Goal: Find specific fact: Find specific fact

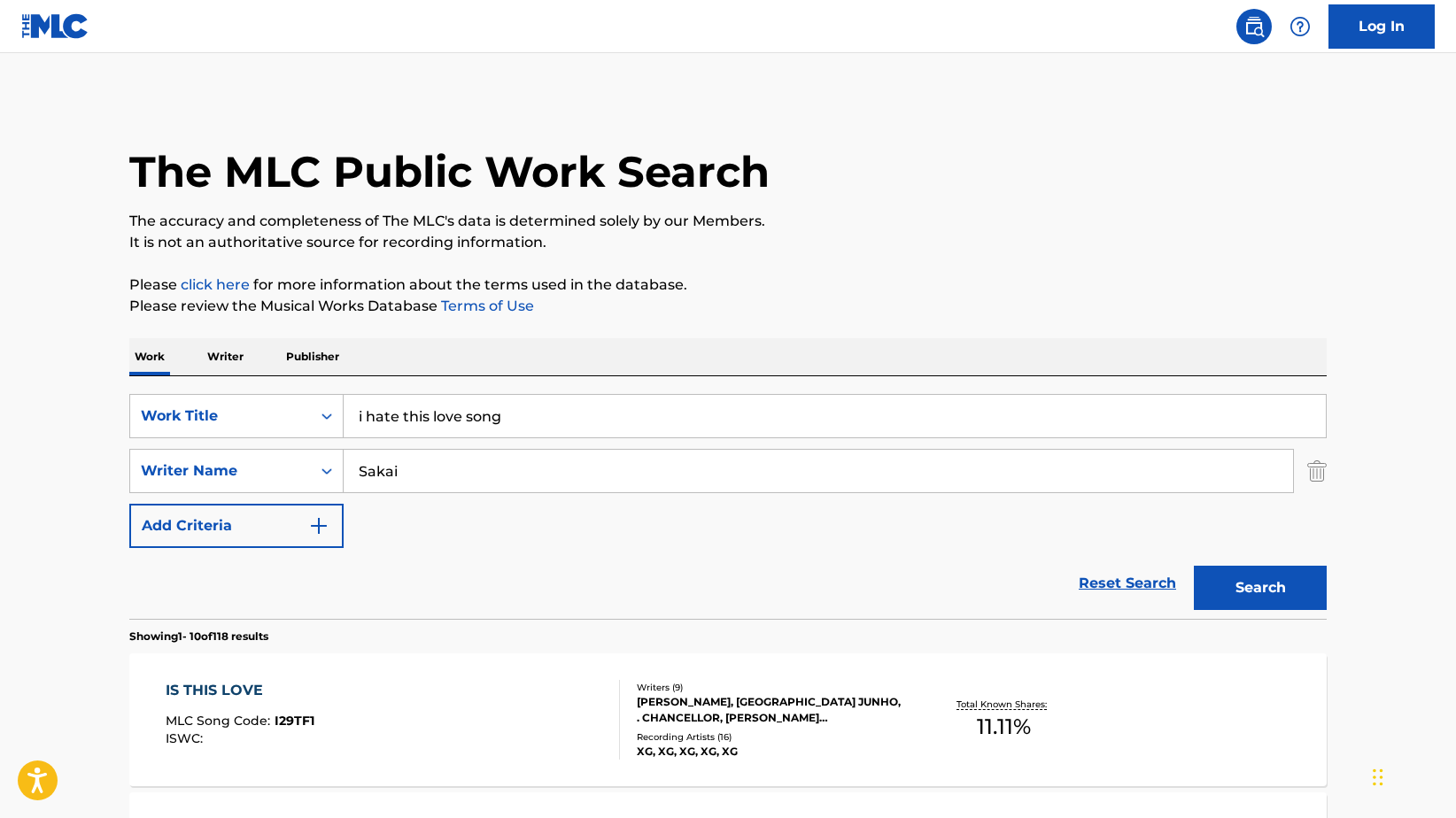
click at [566, 440] on div "SearchWithCriteria2f79c4cd-b16c-4732-8cf4-b84f737444cf Work Title i hate this l…" at bounding box center [727, 471] width 1197 height 155
drag, startPoint x: 562, startPoint y: 428, endPoint x: 339, endPoint y: 411, distance: 223.6
click at [339, 411] on div "SearchWithCriteria2f79c4cd-b16c-4732-8cf4-b84f737444cf Work Title i hate this l…" at bounding box center [727, 416] width 1197 height 45
type input "d"
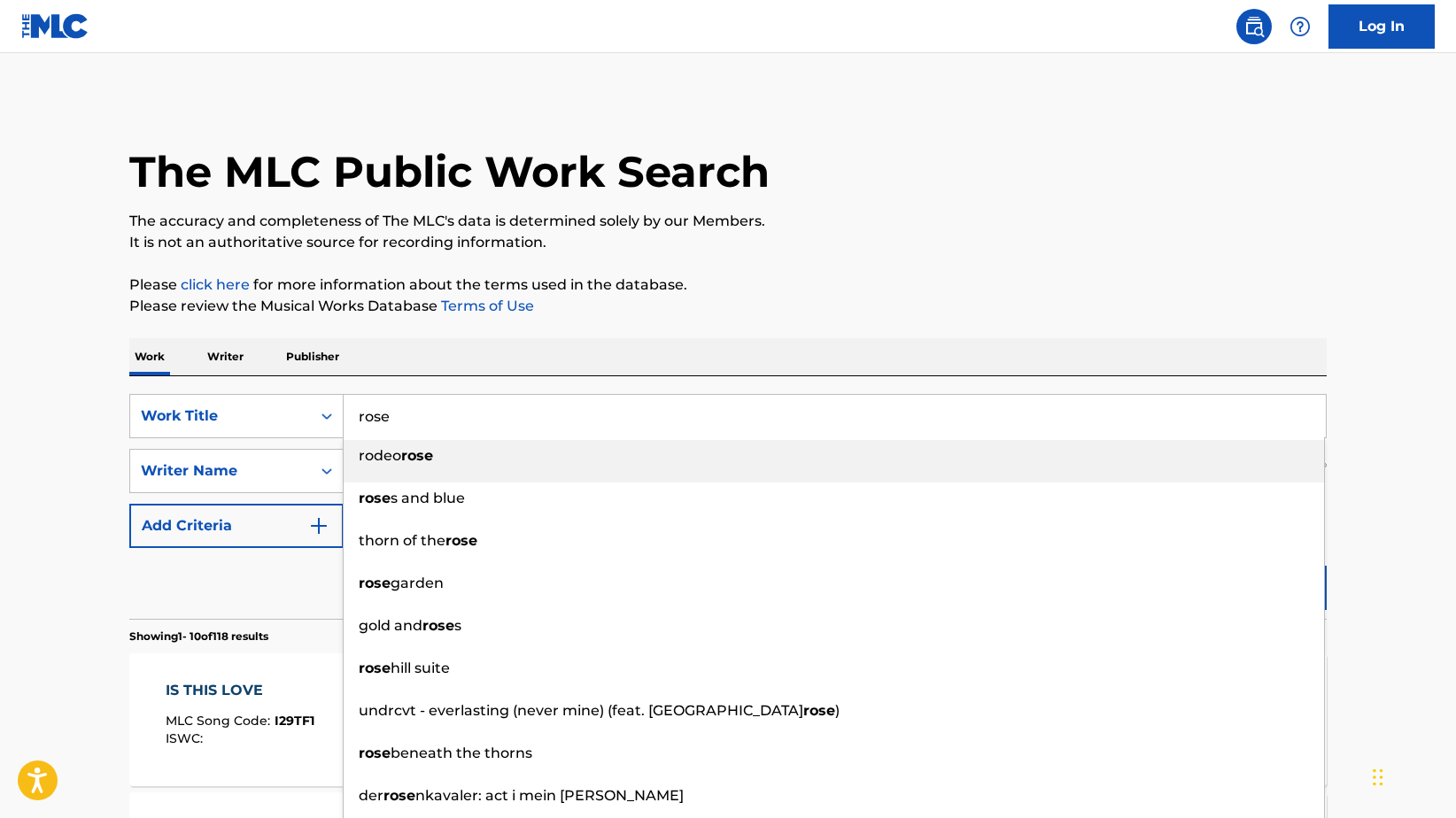
type input "rose"
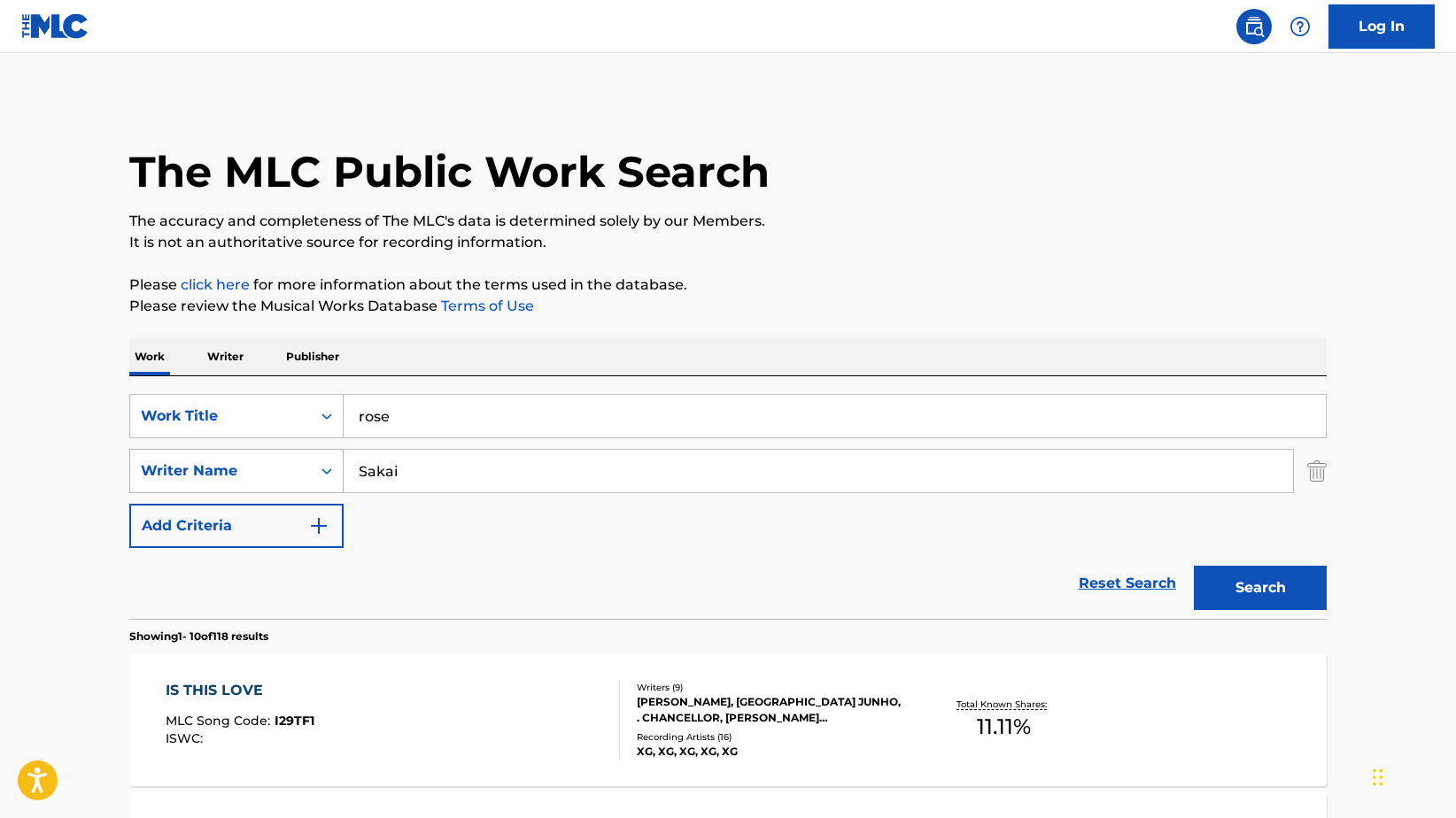
drag, startPoint x: 448, startPoint y: 475, endPoint x: 222, endPoint y: 451, distance: 227.3
click at [219, 449] on div "SearchWithCriteriadb2ea3a8-a035-4498-a2be-5043865f2150 Writer Name [PERSON_NAME]" at bounding box center [727, 471] width 1197 height 45
type input "kapit"
click at [1272, 585] on button "Search" at bounding box center [1261, 588] width 133 height 45
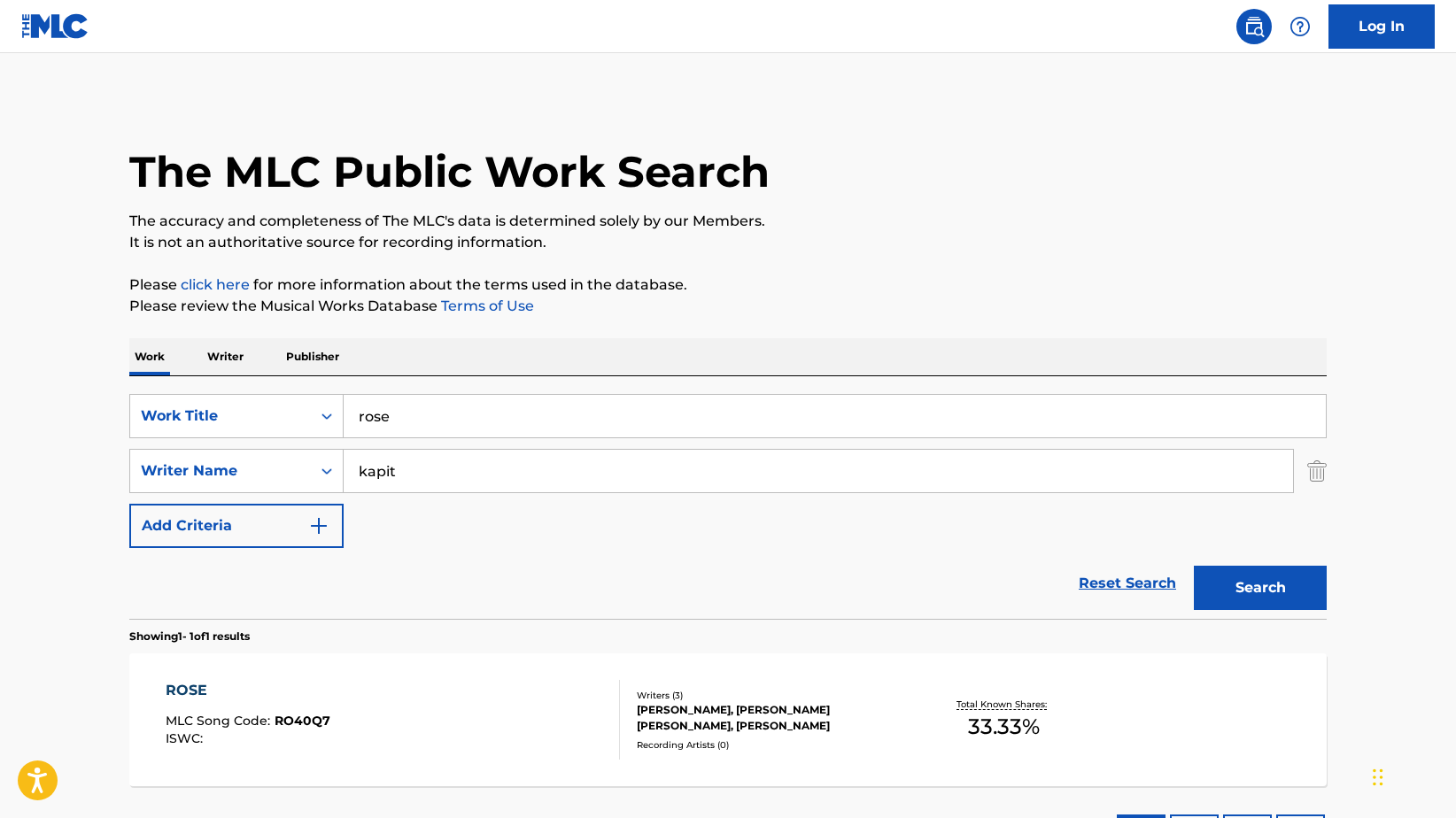
click at [830, 722] on div "[PERSON_NAME], [PERSON_NAME] [PERSON_NAME], [PERSON_NAME]" at bounding box center [771, 718] width 267 height 32
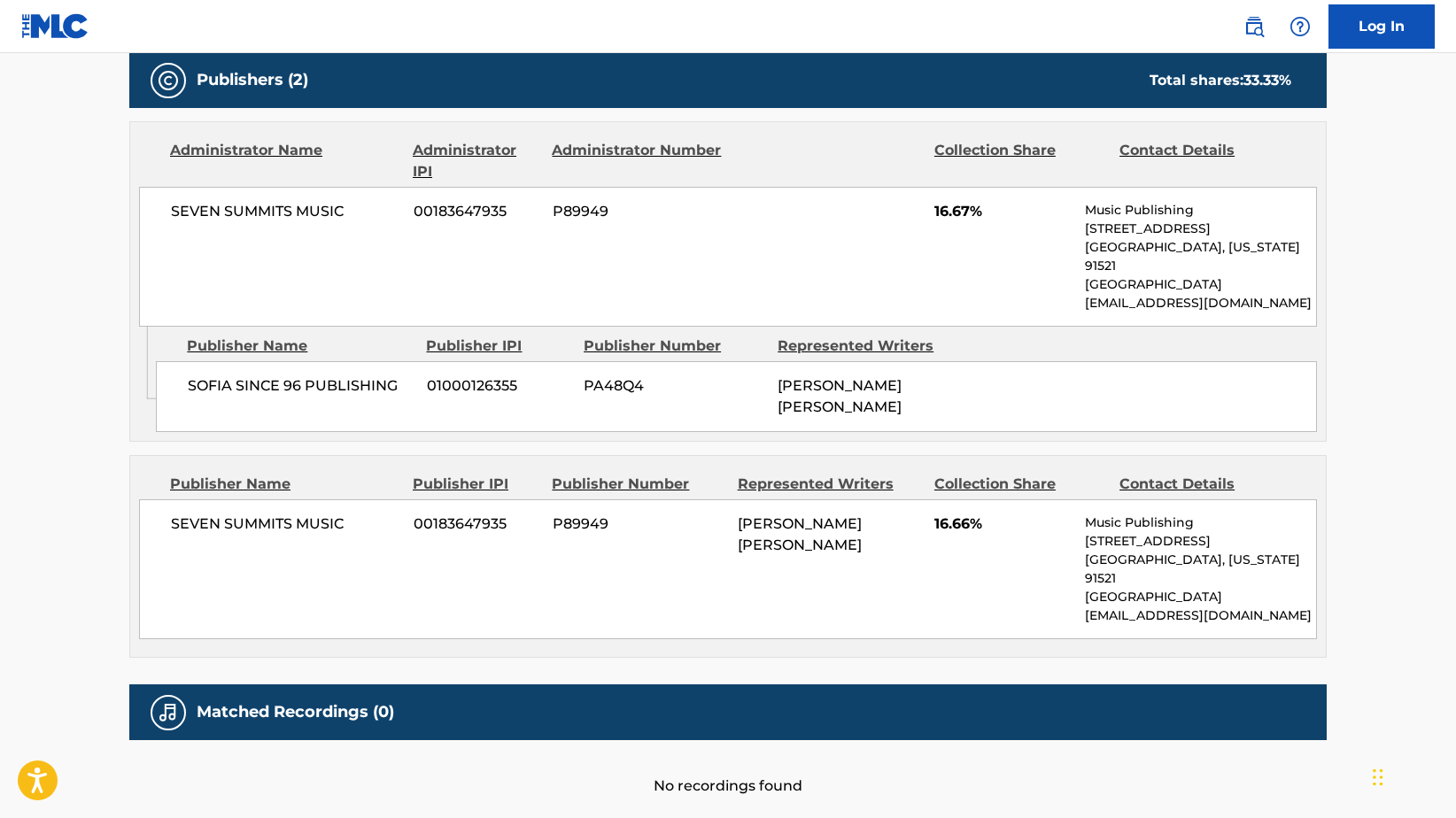
scroll to position [846, 0]
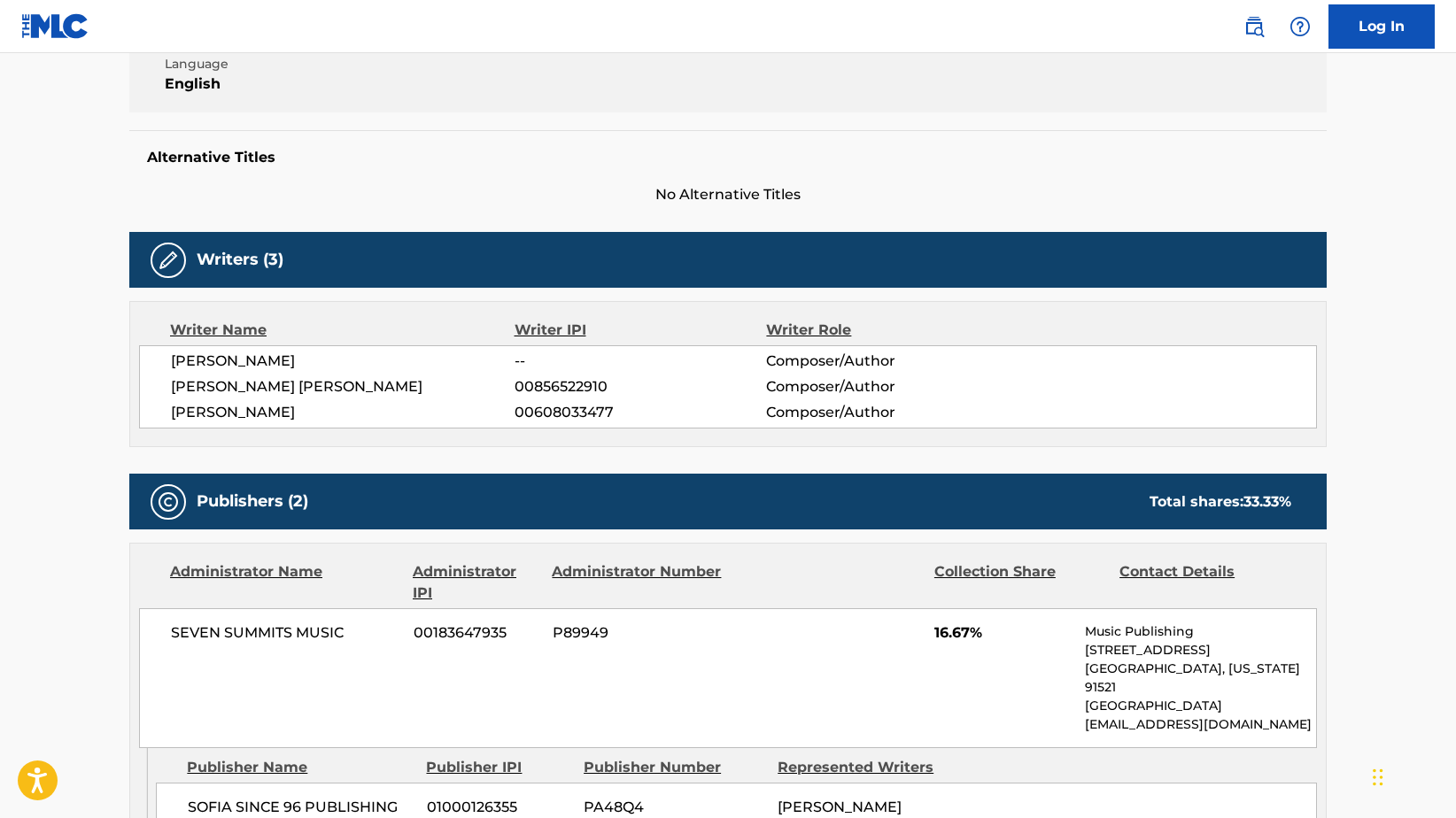
scroll to position [0, 0]
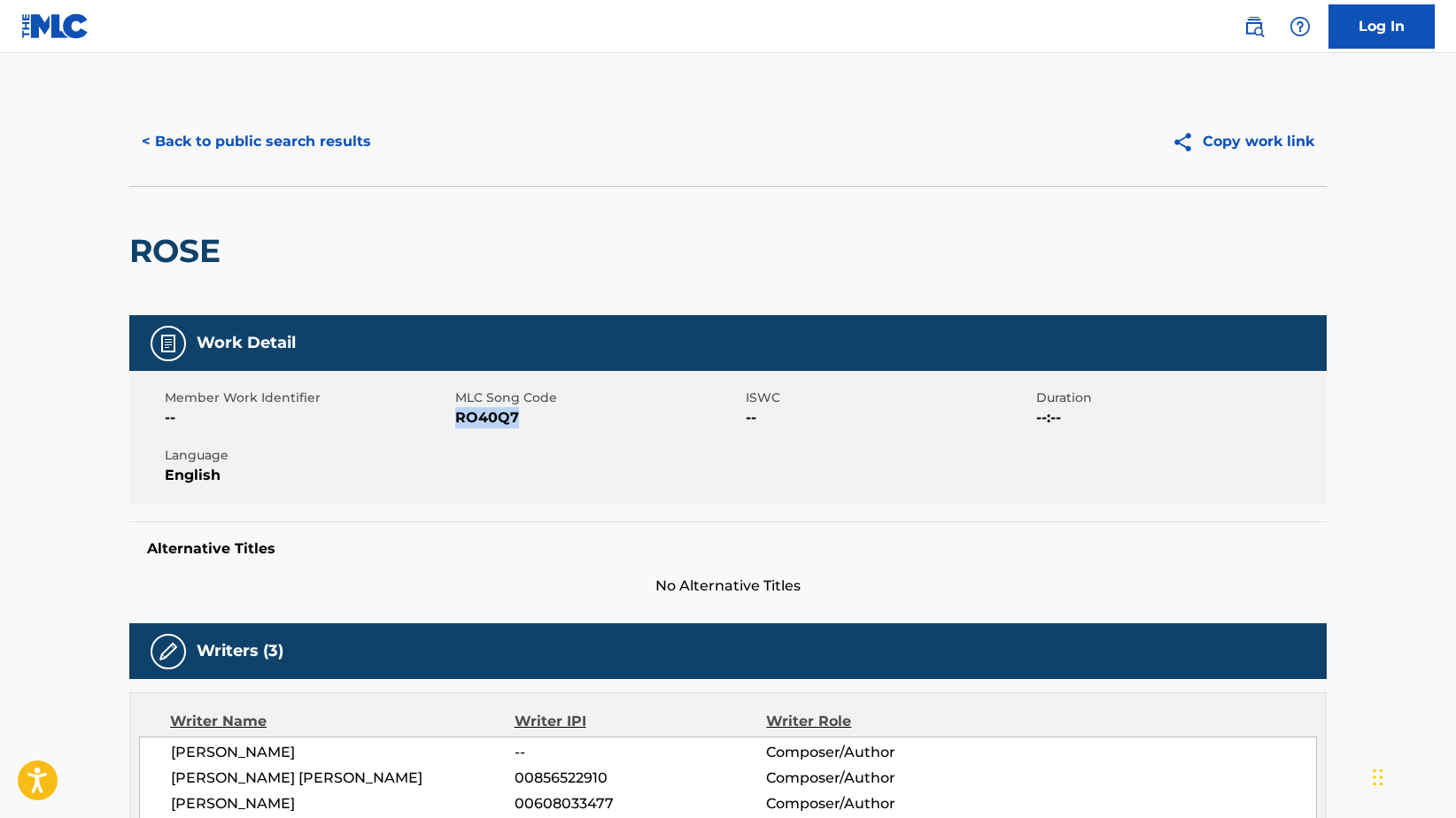
drag, startPoint x: 456, startPoint y: 419, endPoint x: 539, endPoint y: 416, distance: 83.1
click at [539, 416] on span "RO40Q7" at bounding box center [598, 418] width 286 height 21
copy span "RO40Q7"
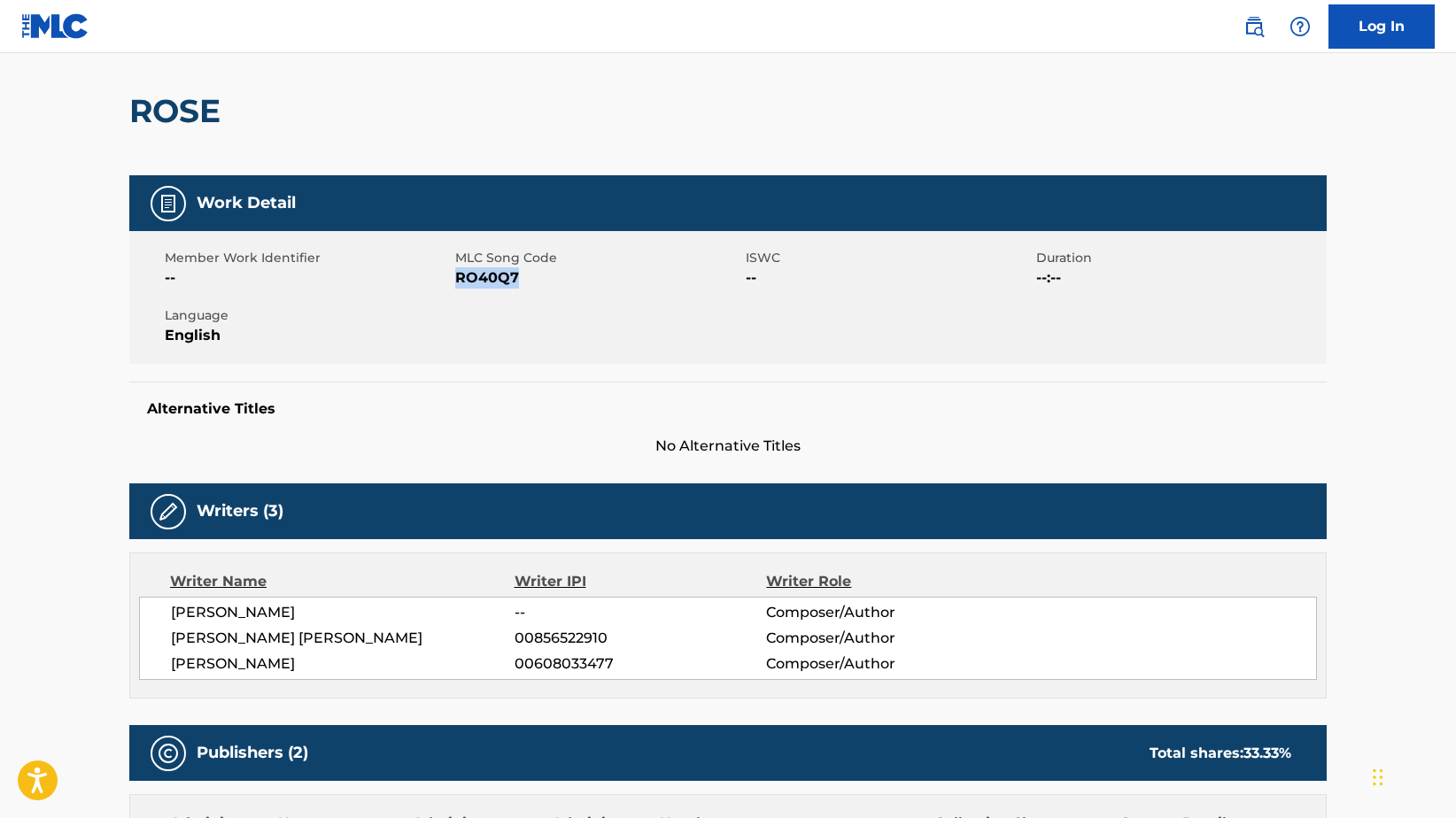
scroll to position [136, 0]
